Goal: Find specific page/section: Find specific page/section

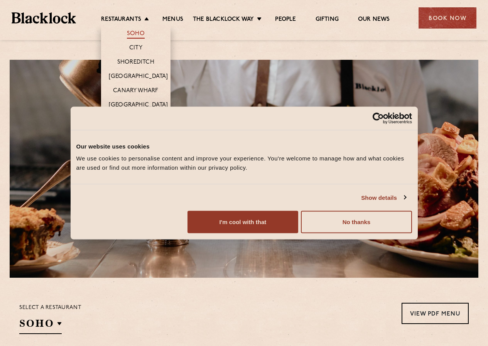
click at [134, 30] on link "Soho" at bounding box center [136, 34] width 18 height 8
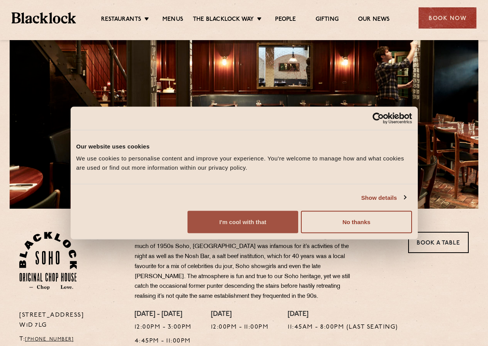
scroll to position [77, 0]
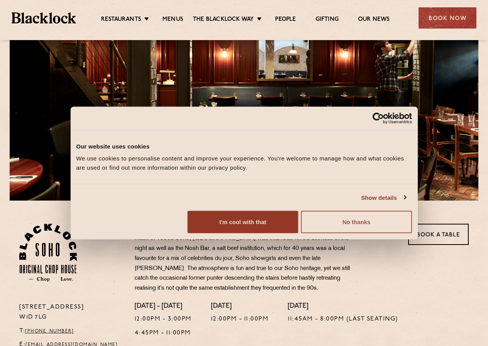
click at [412, 233] on button "No thanks" at bounding box center [356, 222] width 111 height 22
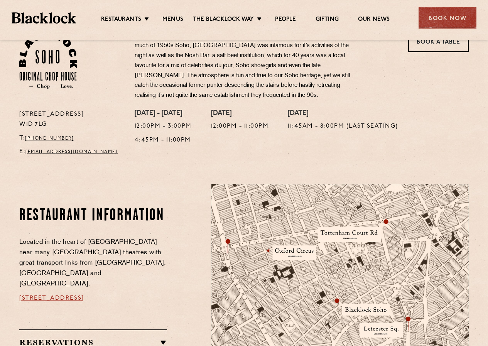
scroll to position [39, 0]
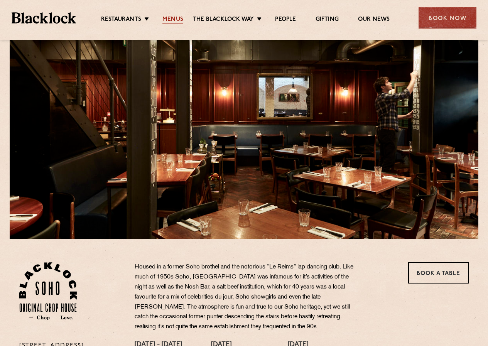
click at [174, 18] on link "Menus" at bounding box center [172, 20] width 21 height 8
